Goal: Transaction & Acquisition: Purchase product/service

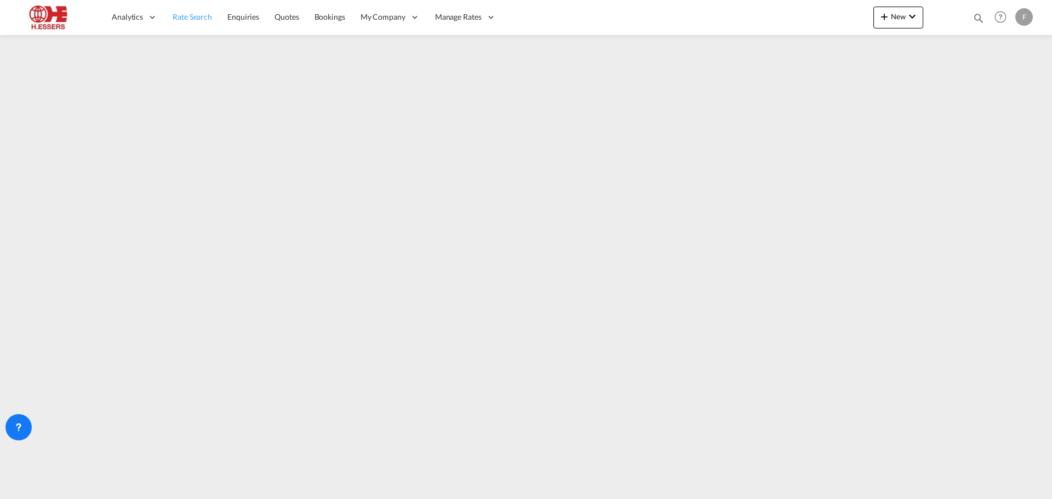
click at [190, 19] on span "Rate Search" at bounding box center [192, 16] width 39 height 9
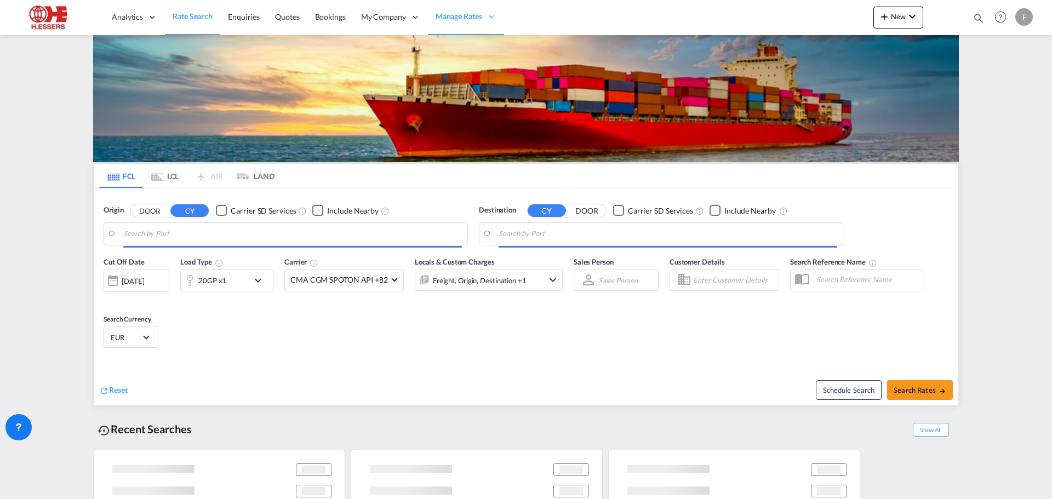
type input "[GEOGRAPHIC_DATA], BEANR"
type input "[GEOGRAPHIC_DATA], [GEOGRAPHIC_DATA], USSAV"
